Goal: Task Accomplishment & Management: Use online tool/utility

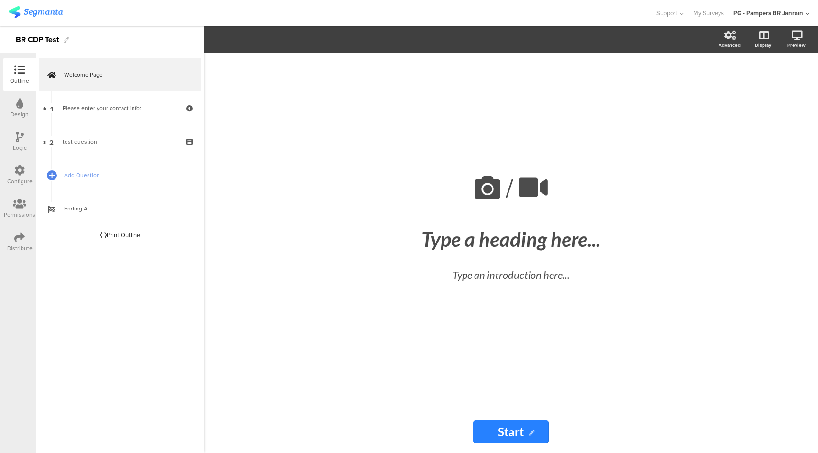
click at [28, 174] on div "Configure" at bounding box center [19, 174] width 33 height 33
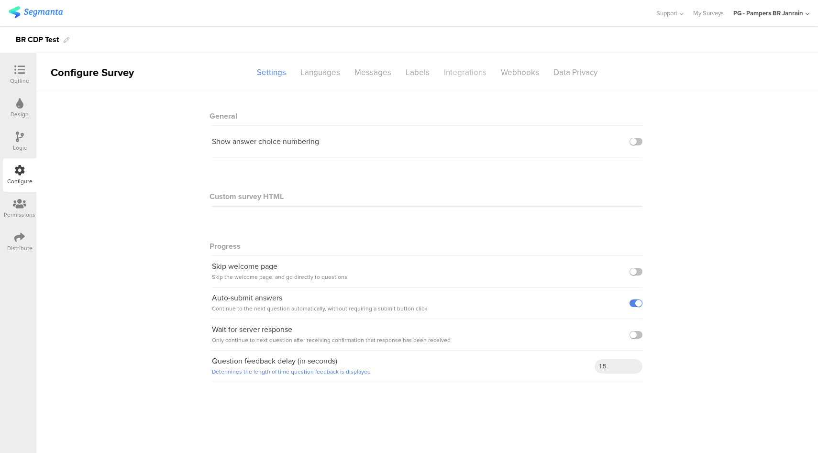
click at [476, 78] on div "Integrations" at bounding box center [465, 72] width 57 height 17
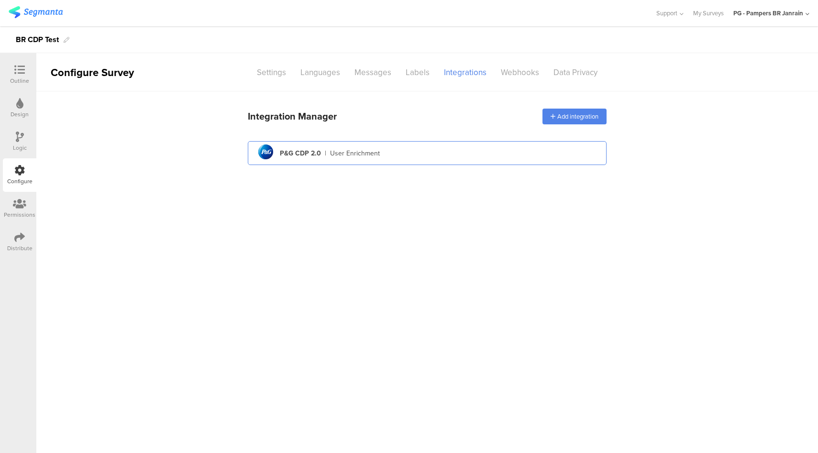
click at [426, 149] on div "pg logo P&G CDP 2.0 | User Enrichment" at bounding box center [426, 153] width 343 height 23
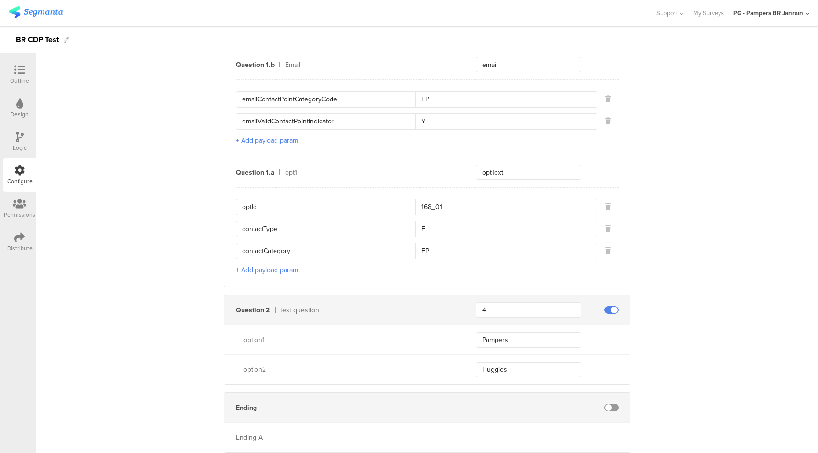
scroll to position [521, 0]
